Goal: Ask a question

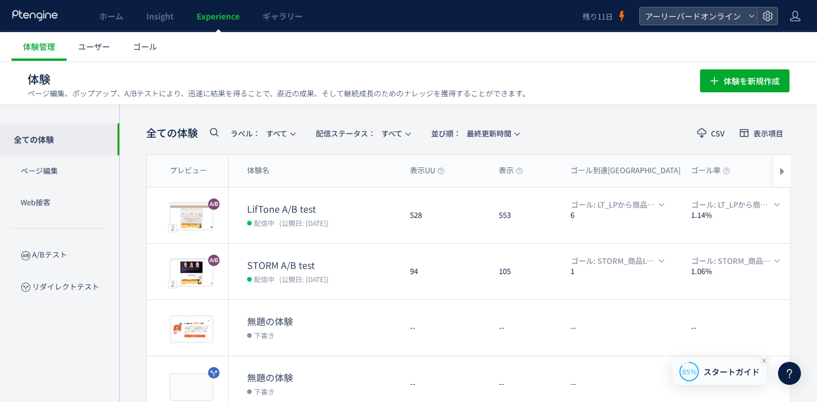
scroll to position [2, 0]
click at [786, 369] on icon at bounding box center [790, 373] width 14 height 14
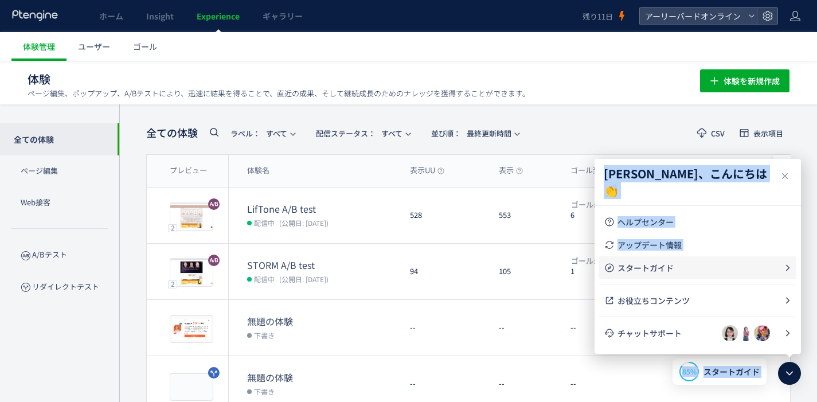
drag, startPoint x: 693, startPoint y: 365, endPoint x: 726, endPoint y: 258, distance: 112.1
click at [728, 257] on body "ホーム Insight Experience ギャラリー 残り11日 アーリーバードオンライン 体験管理 ユーザー ゴール 体験 ページ編集、ポップアップ、A…" at bounding box center [408, 256] width 817 height 512
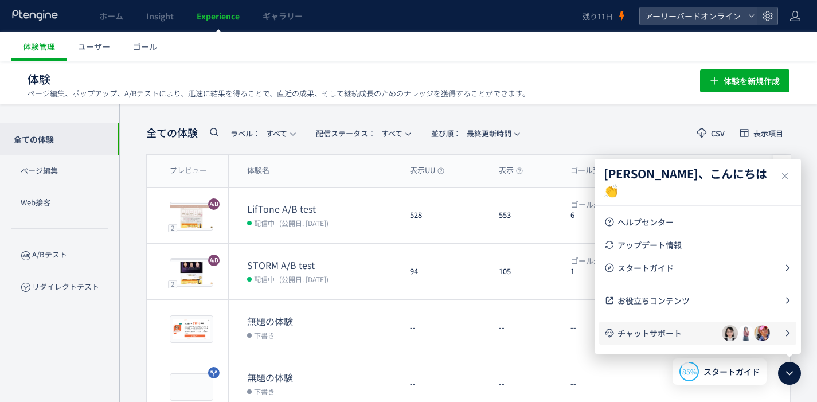
click at [684, 328] on span "チャットサポート" at bounding box center [670, 332] width 104 height 11
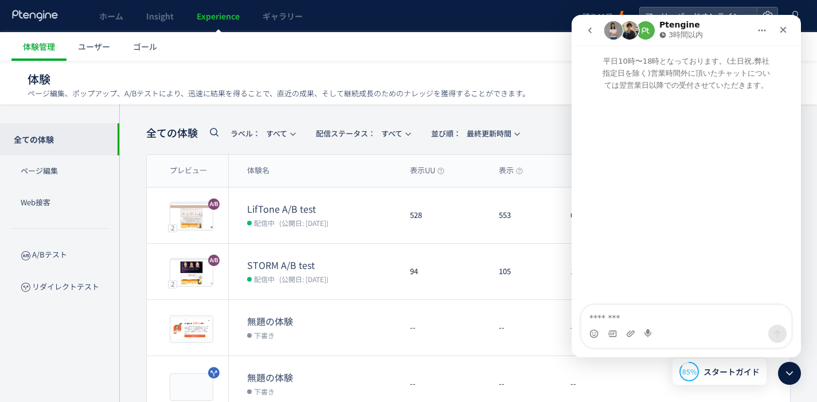
click at [650, 318] on textarea "メッセージ..." at bounding box center [686, 314] width 210 height 19
click at [762, 33] on icon "ホーム" at bounding box center [762, 30] width 9 height 9
click at [742, 54] on div "ウィンドウを展開する" at bounding box center [723, 59] width 80 height 12
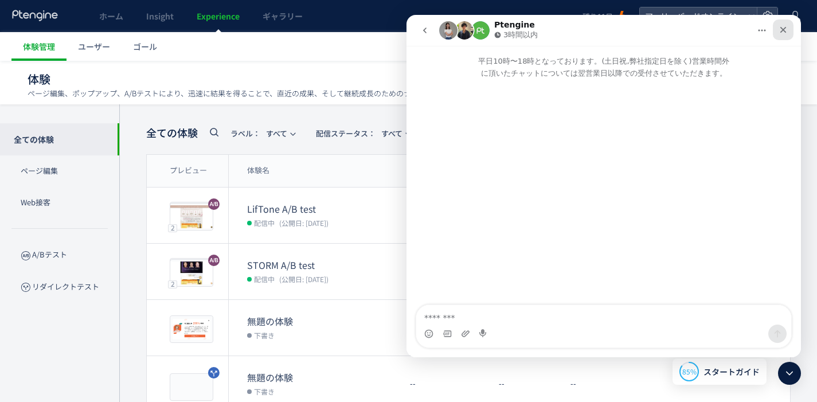
click at [780, 29] on icon "クローズ" at bounding box center [783, 29] width 9 height 9
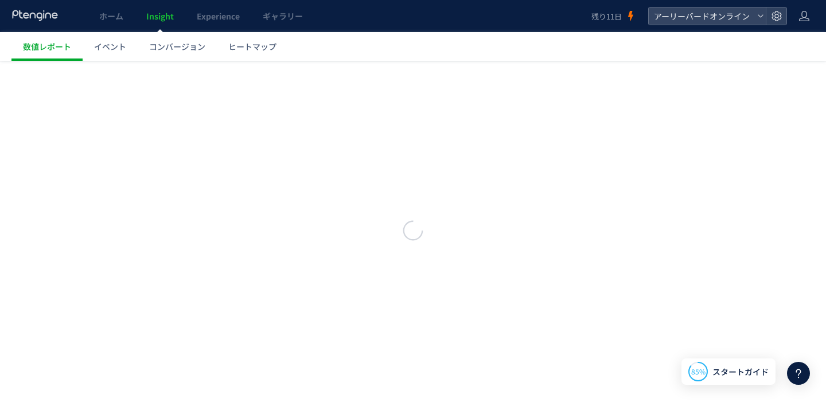
click at [801, 376] on icon at bounding box center [798, 373] width 14 height 14
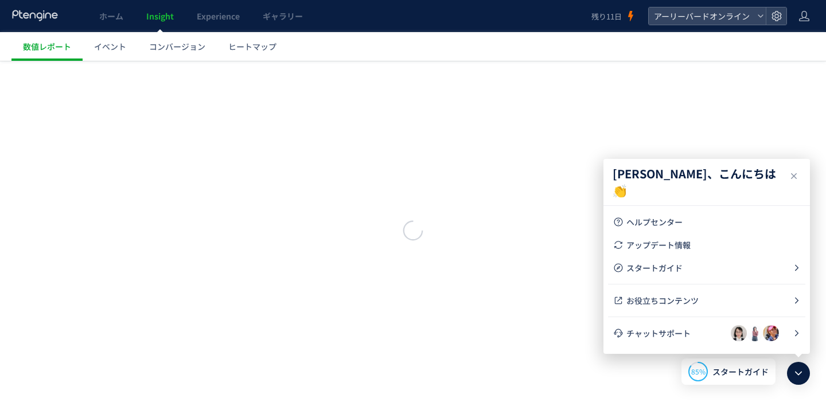
click at [537, 251] on div at bounding box center [413, 231] width 826 height 341
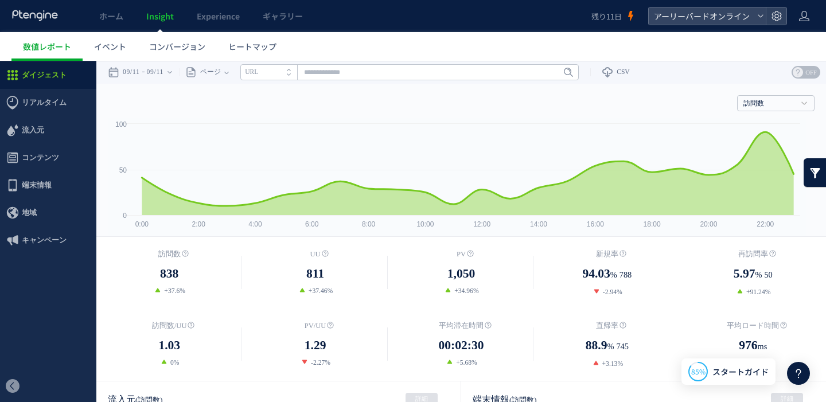
click at [802, 378] on icon at bounding box center [798, 373] width 14 height 14
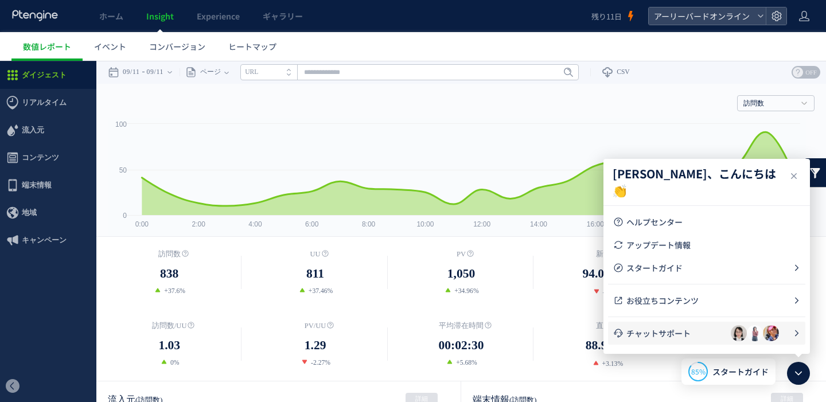
click at [713, 340] on li "チャットサポート" at bounding box center [706, 333] width 197 height 23
